Goal: Transaction & Acquisition: Purchase product/service

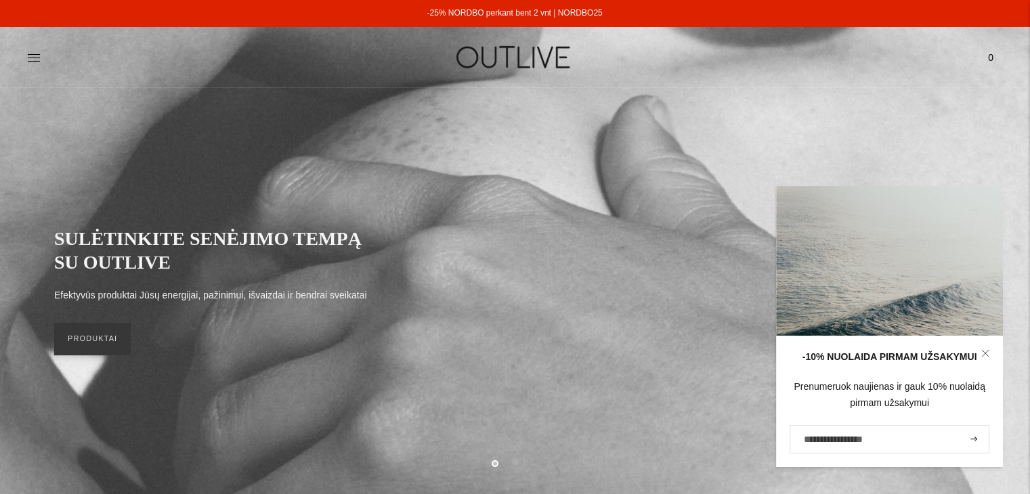
click at [988, 353] on icon at bounding box center [985, 353] width 8 height 8
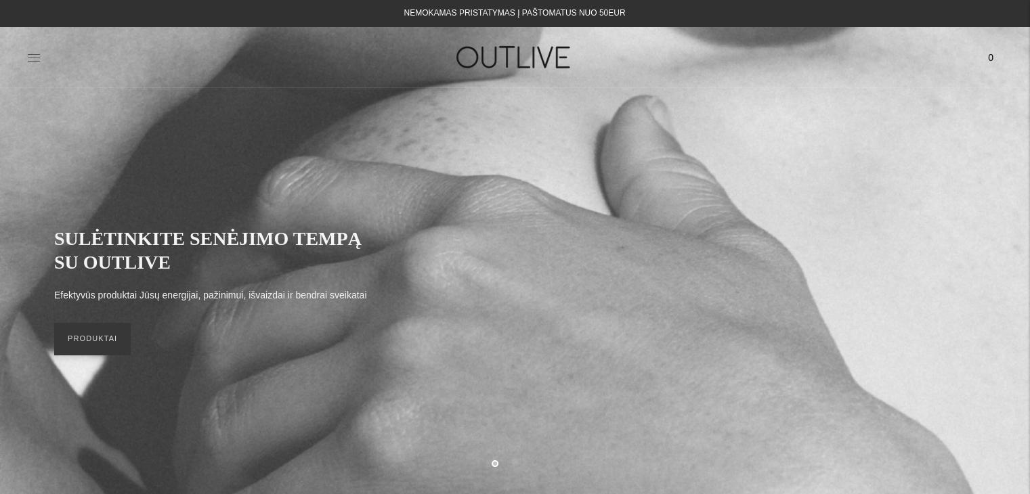
click at [35, 52] on icon at bounding box center [34, 58] width 14 height 14
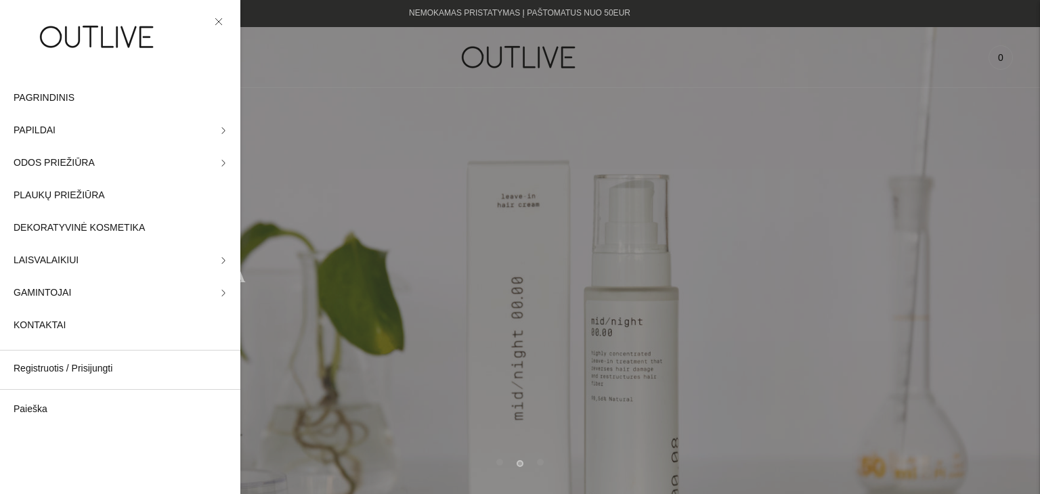
click at [222, 20] on icon at bounding box center [219, 22] width 8 height 8
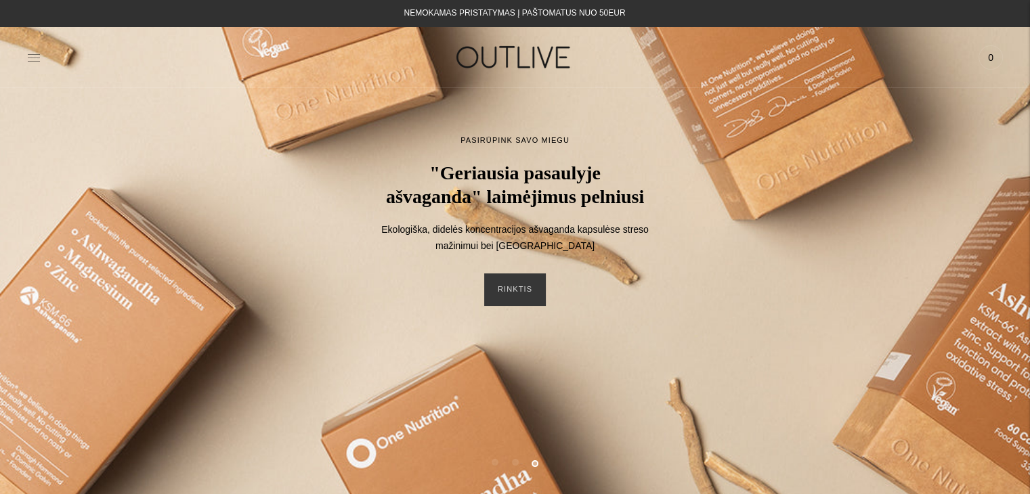
click at [30, 55] on icon at bounding box center [34, 58] width 14 height 14
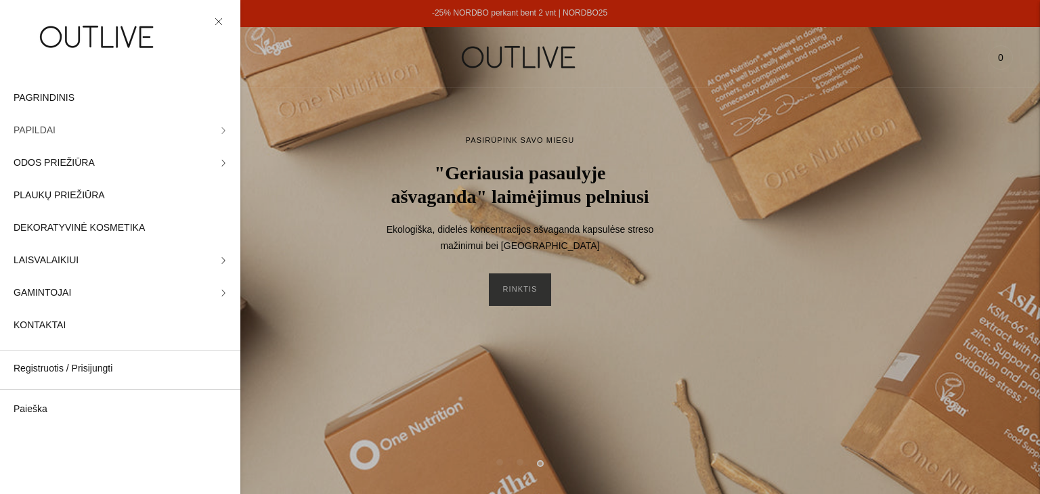
click at [220, 128] on icon at bounding box center [223, 130] width 7 height 7
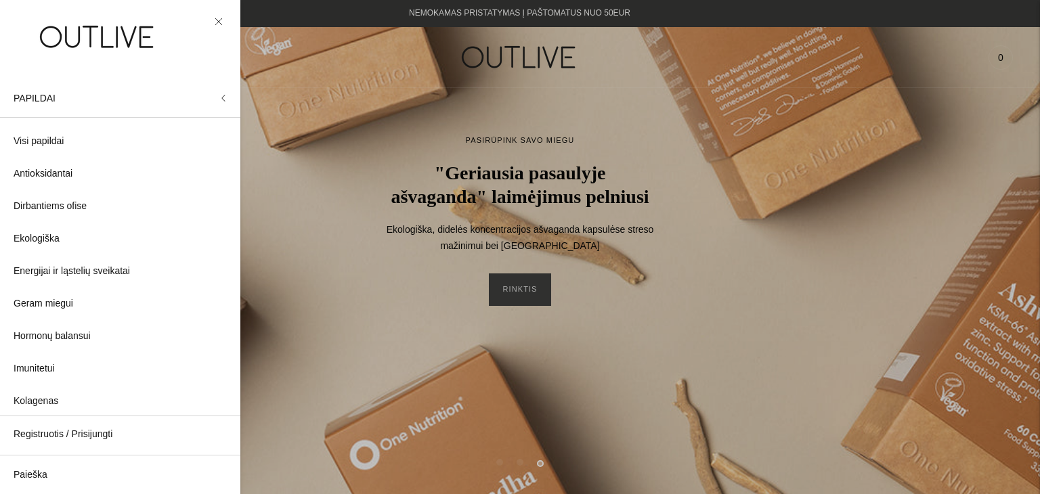
click at [216, 20] on icon at bounding box center [219, 22] width 8 height 8
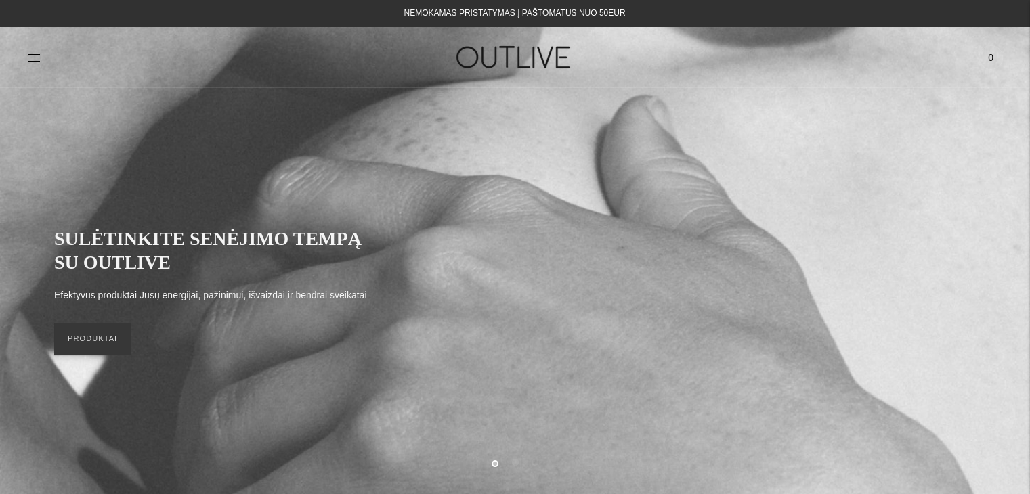
click at [41, 49] on div at bounding box center [189, 57] width 325 height 47
click at [30, 58] on icon at bounding box center [34, 58] width 14 height 14
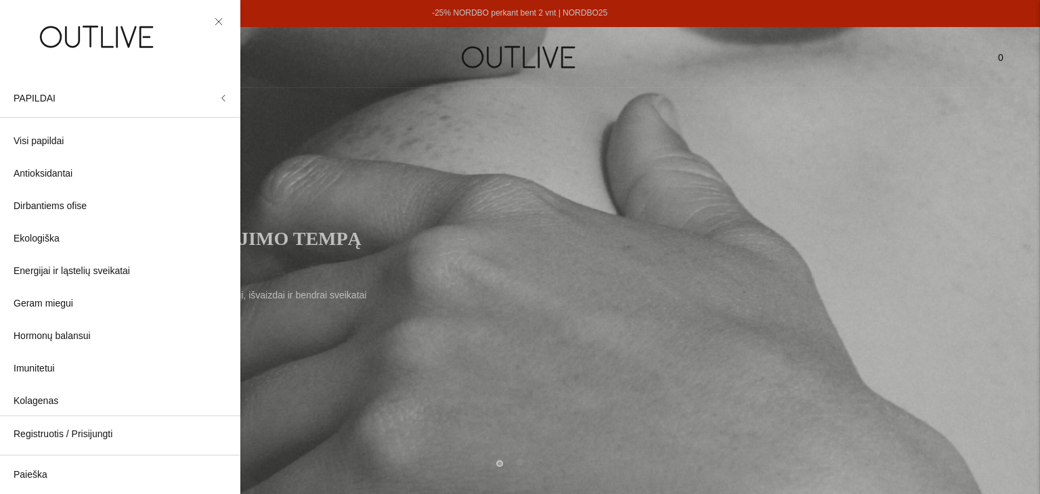
click at [221, 20] on icon at bounding box center [219, 22] width 8 height 8
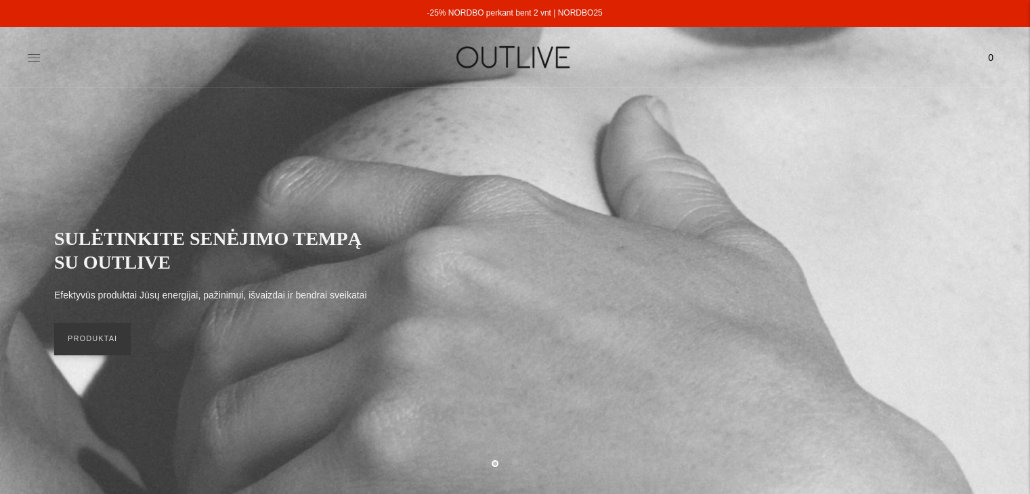
click at [35, 53] on icon at bounding box center [34, 58] width 14 height 14
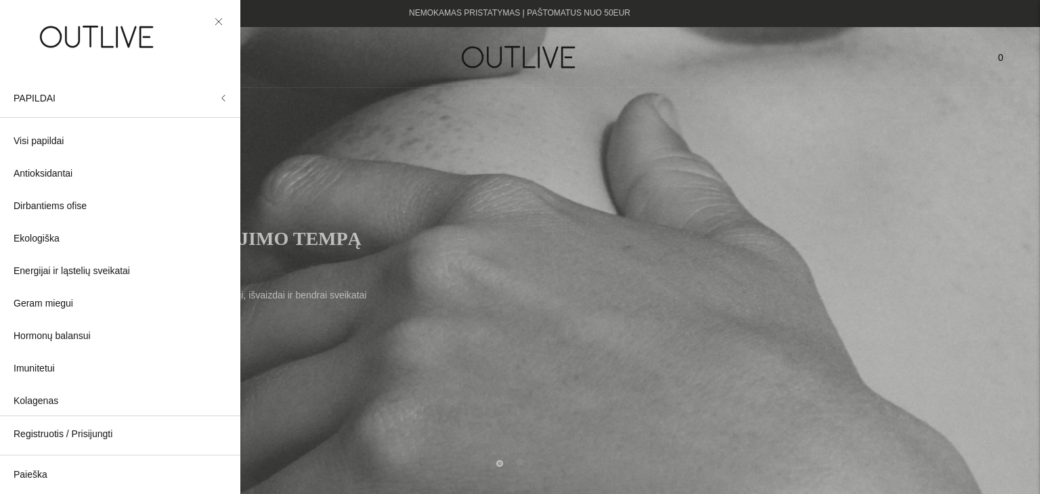
click at [219, 22] on icon at bounding box center [219, 22] width 8 height 8
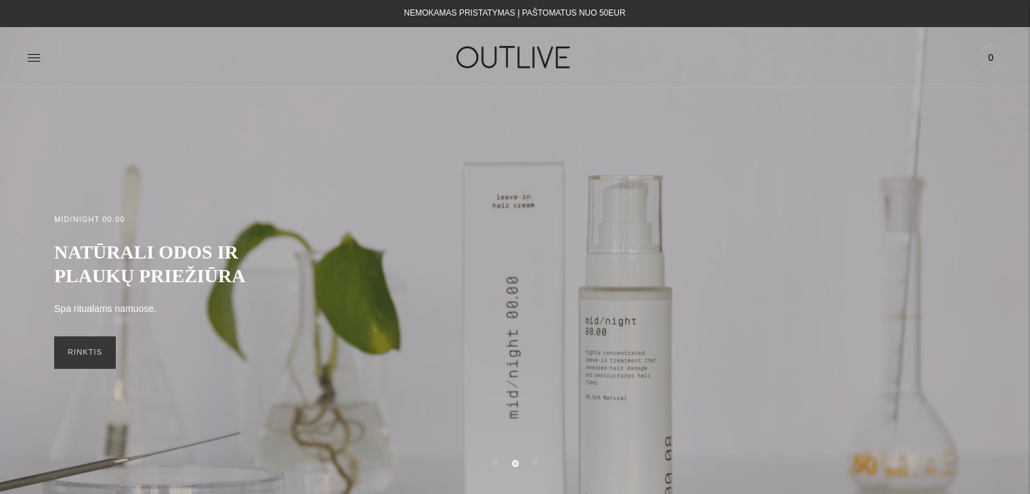
click at [413, 20] on div "NEMOKAMAS PRISTATYMAS Į PAŠTOMATUS NUO 50EUR" at bounding box center [514, 13] width 221 height 16
click at [30, 55] on icon at bounding box center [34, 58] width 14 height 14
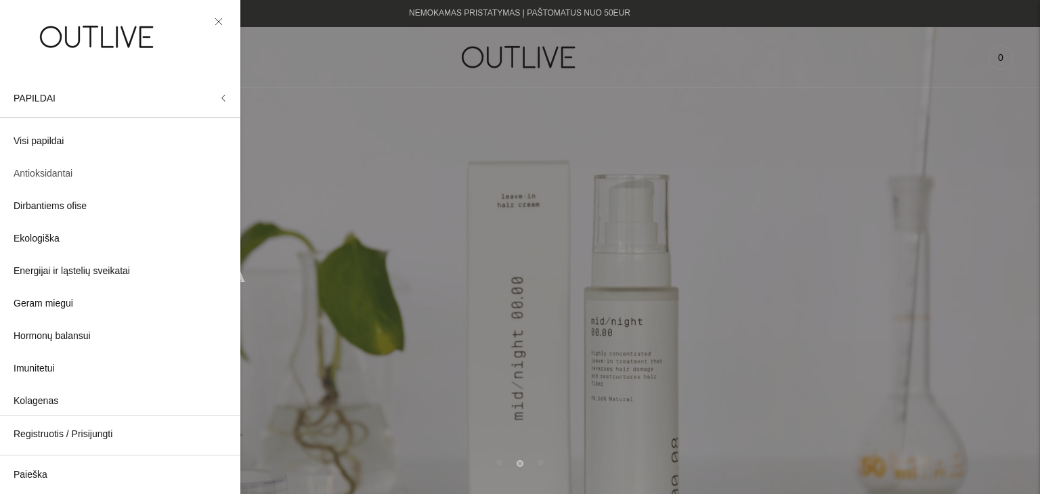
click at [35, 176] on span "Antioksidantai" at bounding box center [43, 174] width 59 height 16
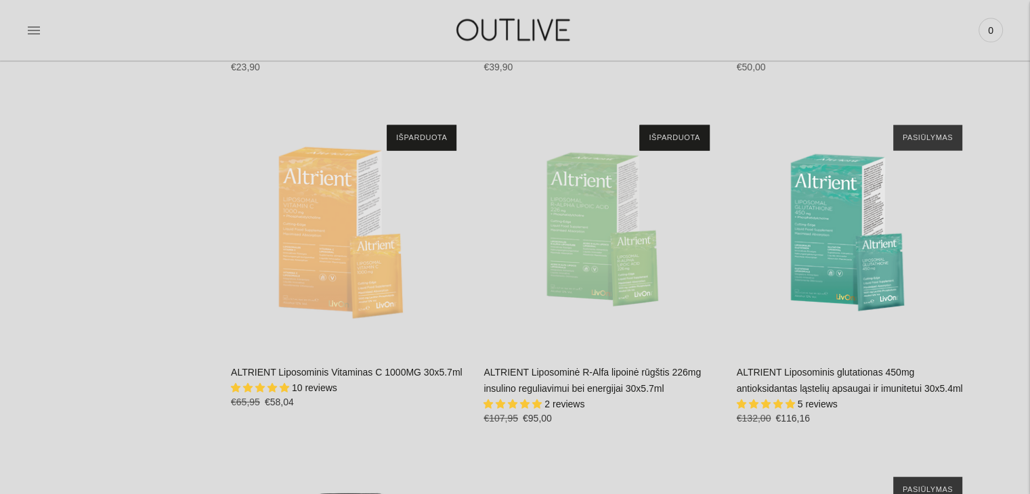
scroll to position [3046, 0]
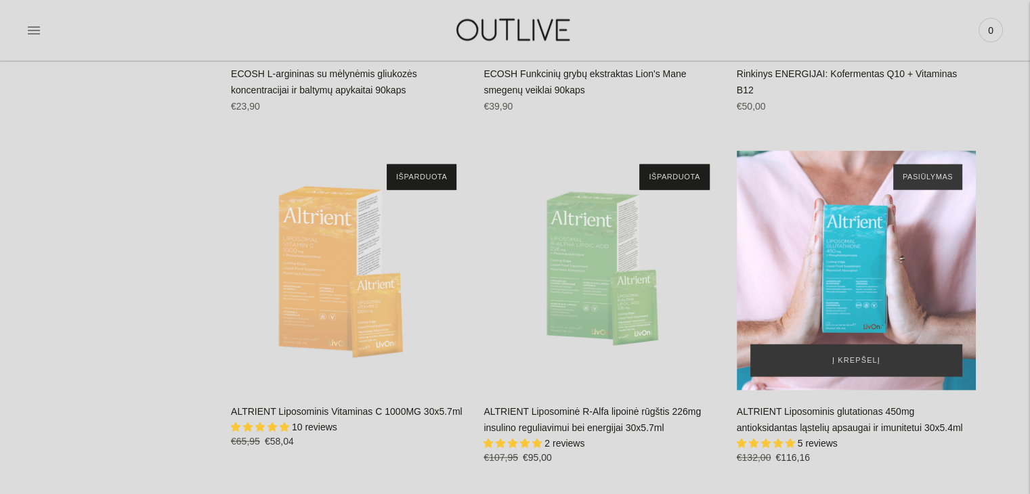
click at [846, 217] on div "ALTRIENT Liposominis glutationas 450mg antioksidantas ląstelių apsaugai ir imun…" at bounding box center [856, 270] width 239 height 239
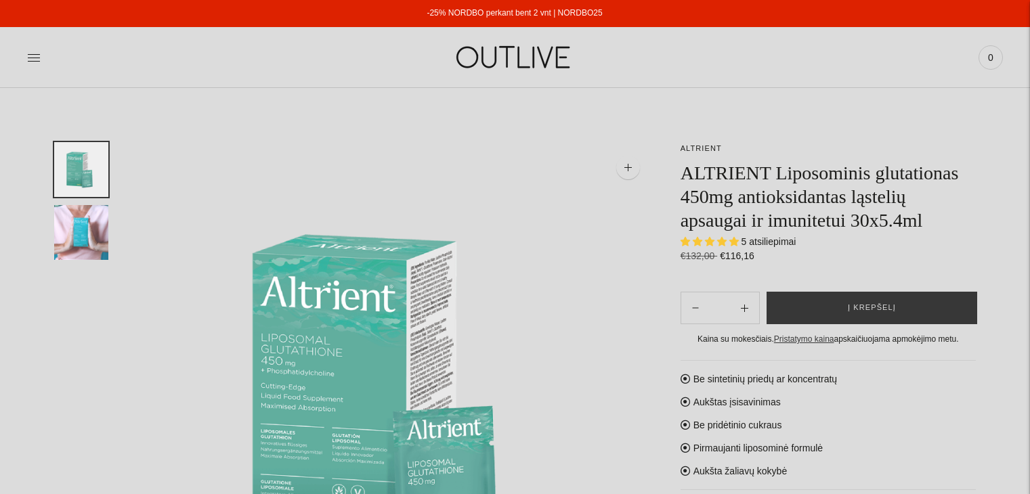
select select "**********"
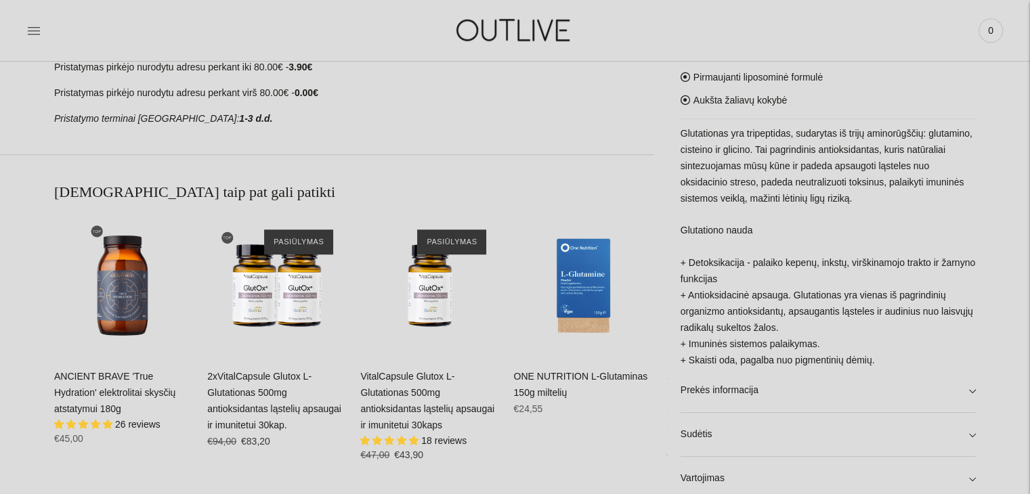
scroll to position [812, 0]
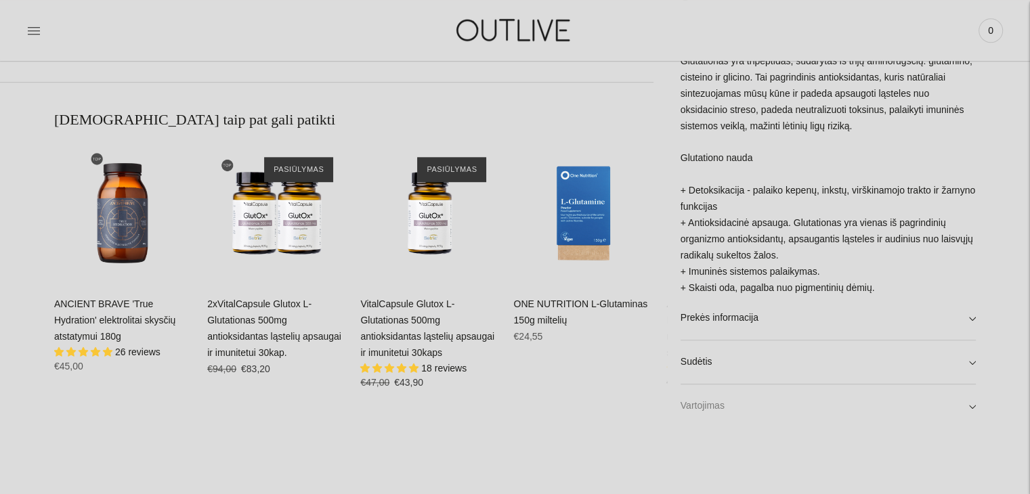
click at [971, 402] on link "Vartojimas" at bounding box center [827, 406] width 295 height 43
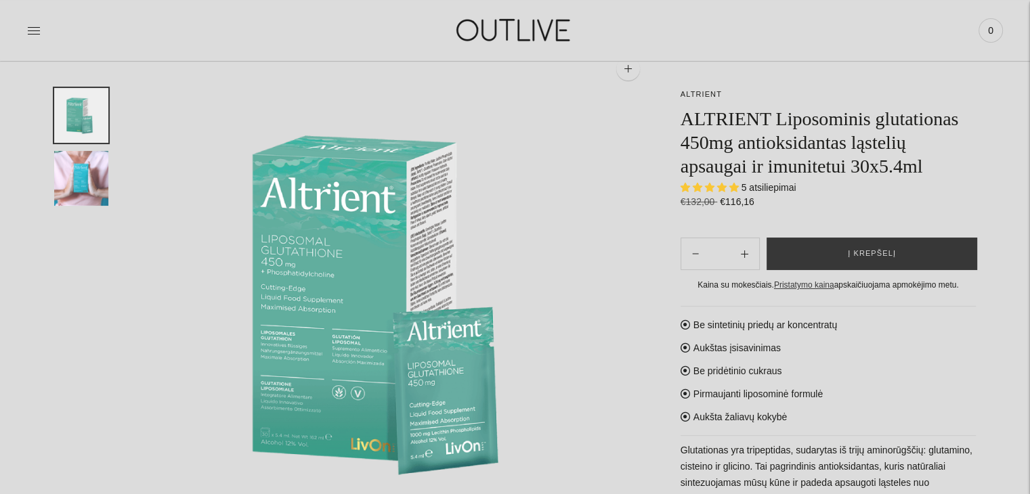
scroll to position [0, 0]
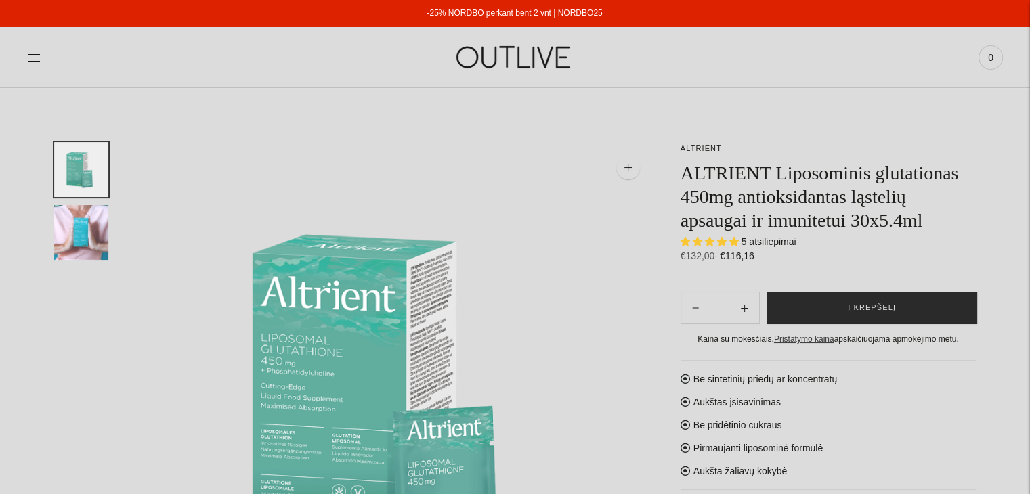
click at [875, 307] on span "Į krepšelį" at bounding box center [872, 308] width 48 height 14
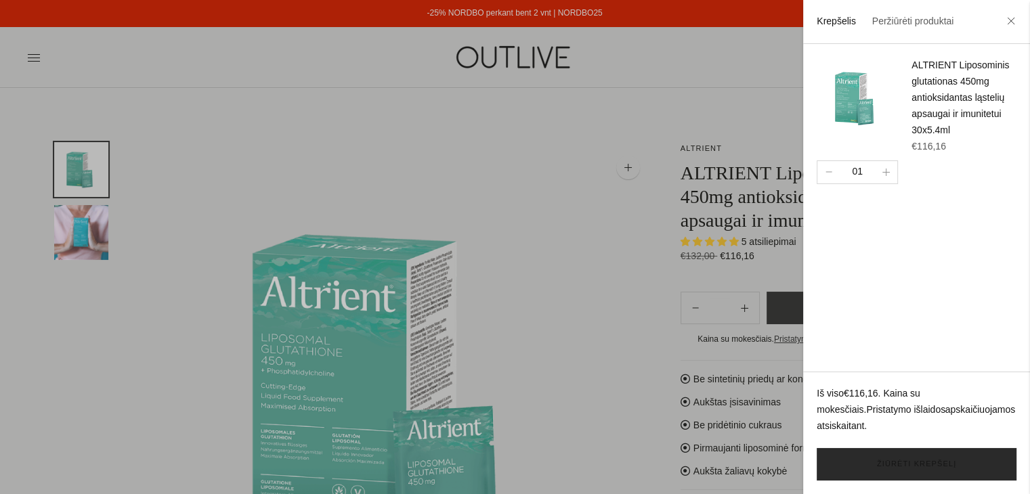
click at [915, 464] on link "Žiūrėti krepšelį" at bounding box center [916, 464] width 200 height 32
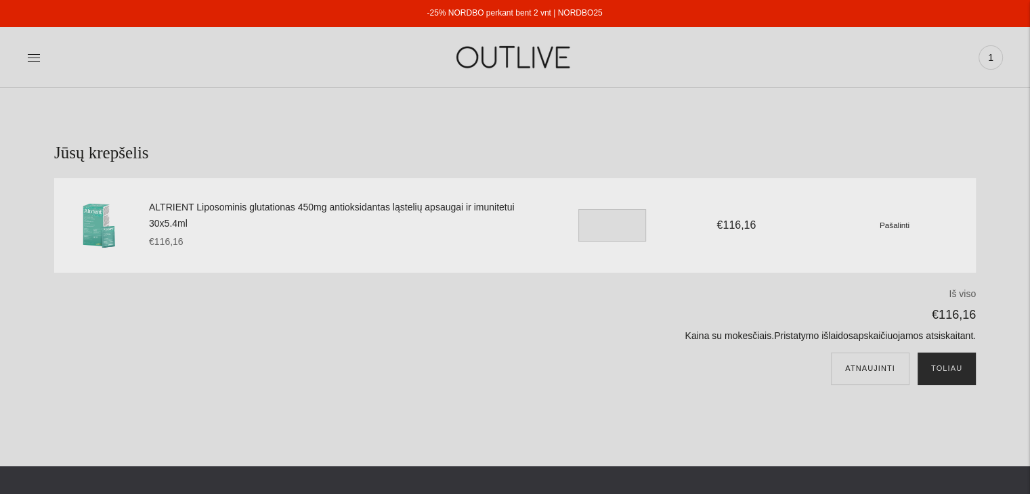
click at [964, 370] on button "Toliau" at bounding box center [946, 369] width 58 height 32
